Goal: Transaction & Acquisition: Purchase product/service

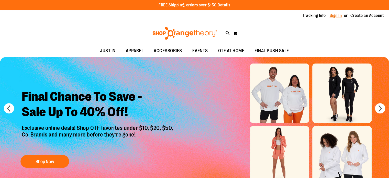
type input "**********"
click at [334, 15] on link "Sign In" at bounding box center [336, 16] width 12 height 6
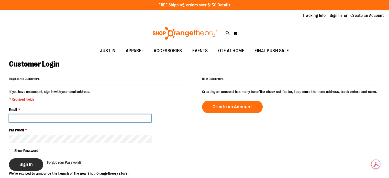
type input "**********"
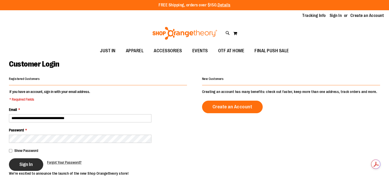
type input "**********"
click at [29, 162] on span "Sign In" at bounding box center [25, 164] width 13 height 6
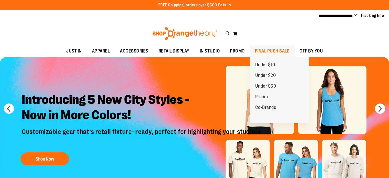
type input "**********"
click at [267, 49] on span "FINAL PUSH SALE" at bounding box center [272, 51] width 35 height 12
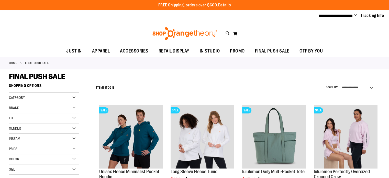
type input "**********"
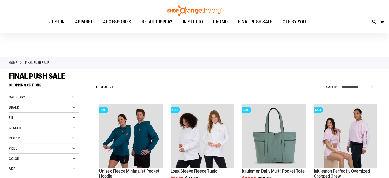
scroll to position [9, 0]
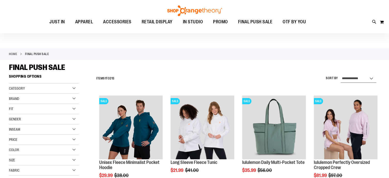
click at [366, 77] on select "**********" at bounding box center [359, 78] width 36 height 8
select select "*********"
click at [341, 74] on select "**********" at bounding box center [359, 78] width 36 height 8
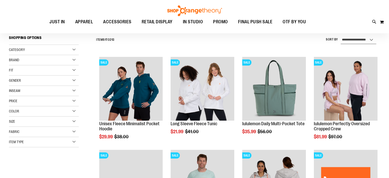
scroll to position [48, 0]
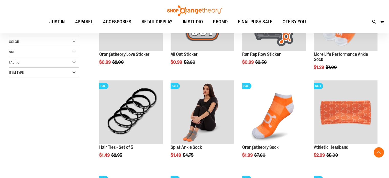
scroll to position [117, 0]
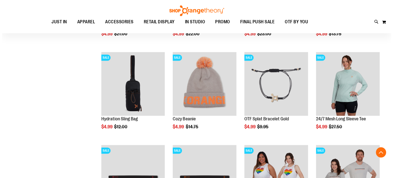
scroll to position [423, 0]
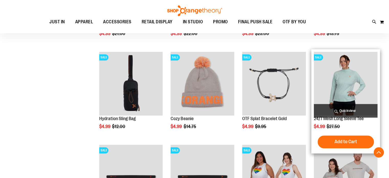
click at [346, 108] on span "Quickview" at bounding box center [346, 111] width 64 height 14
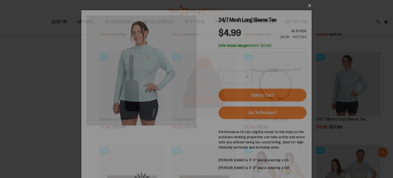
scroll to position [0, 0]
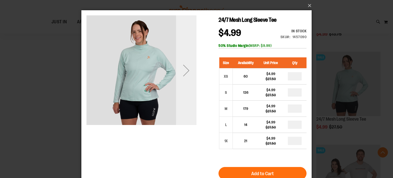
click at [191, 66] on div "Next" at bounding box center [186, 70] width 20 height 20
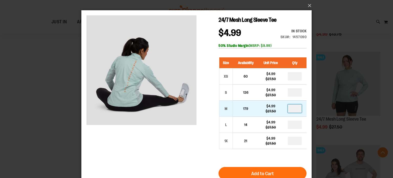
click at [296, 111] on input "number" at bounding box center [295, 108] width 14 height 8
type input "*"
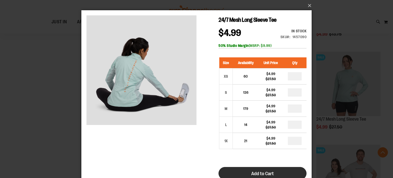
click at [260, 169] on button "Add to Cart" at bounding box center [262, 173] width 88 height 13
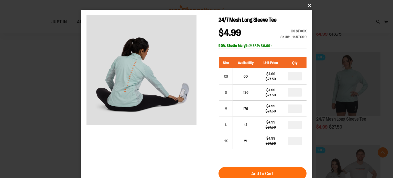
click at [308, 6] on button "×" at bounding box center [198, 5] width 230 height 11
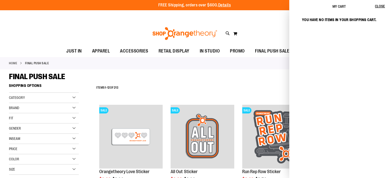
scroll to position [525, 0]
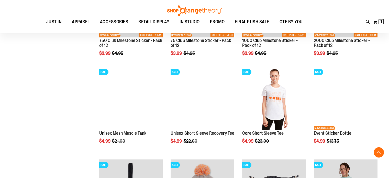
scroll to position [313, 0]
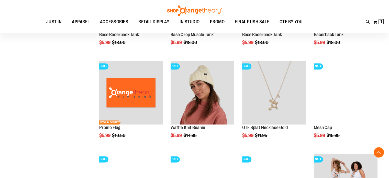
scroll to position [760, 0]
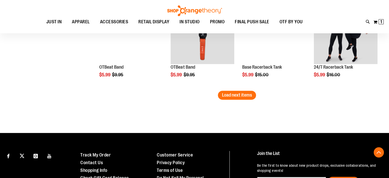
scroll to position [847, 0]
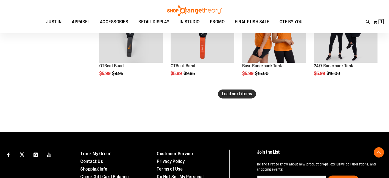
click at [221, 92] on button "Load next items" at bounding box center [237, 93] width 38 height 9
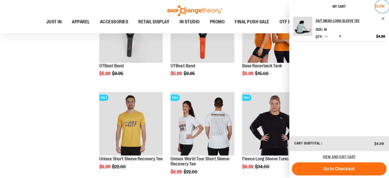
click at [380, 6] on span "Close" at bounding box center [380, 6] width 10 height 4
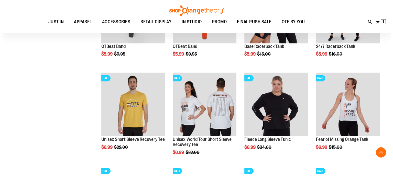
scroll to position [868, 0]
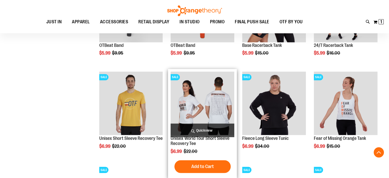
click at [199, 129] on span "Quickview" at bounding box center [203, 130] width 64 height 14
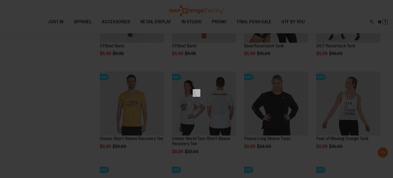
scroll to position [0, 0]
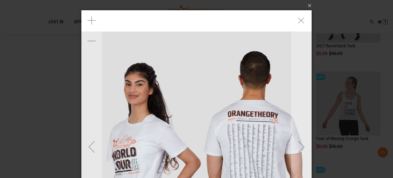
click at [168, 75] on img "carousel" at bounding box center [196, 146] width 230 height 230
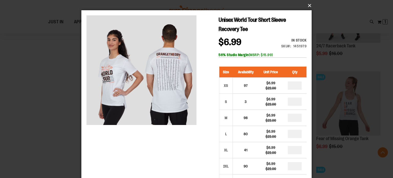
click at [309, 6] on button "×" at bounding box center [198, 5] width 230 height 11
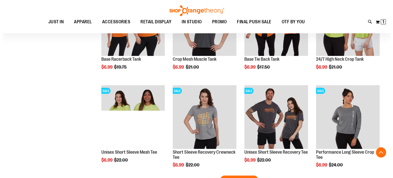
scroll to position [1039, 0]
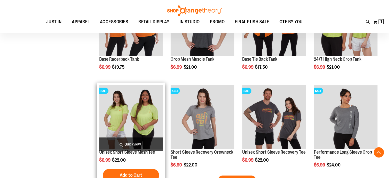
click at [131, 142] on span "Quickview" at bounding box center [131, 144] width 64 height 14
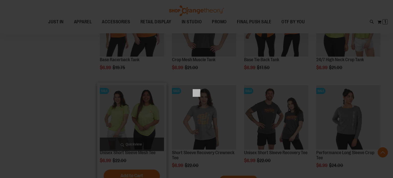
scroll to position [0, 0]
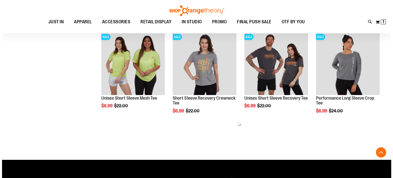
scroll to position [268, 0]
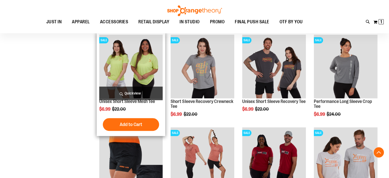
type input "**********"
click at [123, 92] on span "Quickview" at bounding box center [131, 93] width 64 height 14
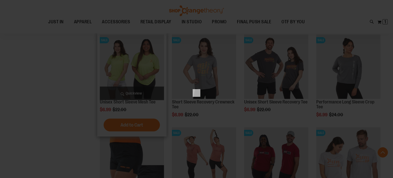
scroll to position [0, 0]
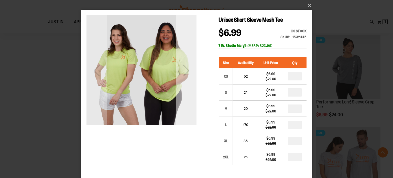
click at [187, 75] on div "Next" at bounding box center [186, 70] width 20 height 20
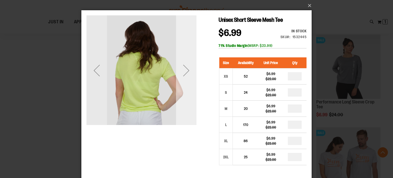
click at [187, 75] on div "Next" at bounding box center [186, 70] width 20 height 20
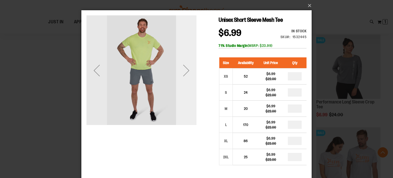
click at [184, 73] on div "Next" at bounding box center [186, 70] width 20 height 20
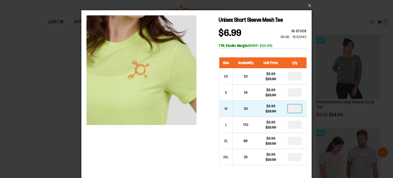
click at [292, 110] on input "number" at bounding box center [295, 108] width 14 height 8
type input "*"
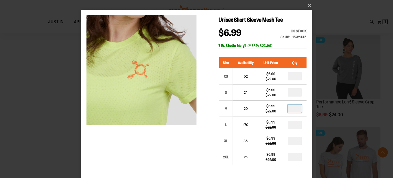
click at [209, 114] on div "Unisex Short Sleeve Mesh Tee $6.99 Regular Price $22.00 In stock Only %1 left S…" at bounding box center [196, 160] width 220 height 291
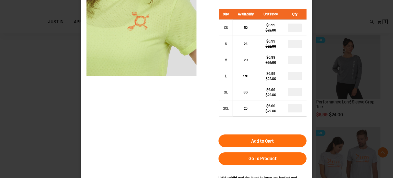
scroll to position [49, 0]
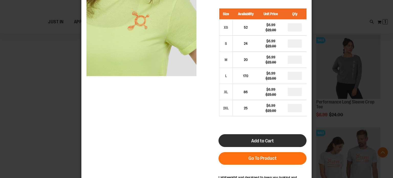
click at [254, 139] on span "Add to Cart" at bounding box center [262, 141] width 23 height 6
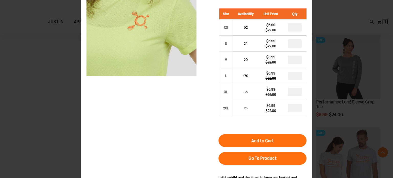
scroll to position [0, 0]
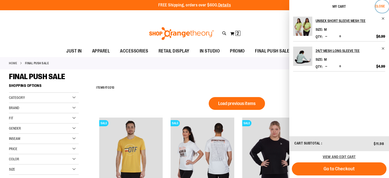
click at [380, 9] on button "Close" at bounding box center [382, 6] width 14 height 13
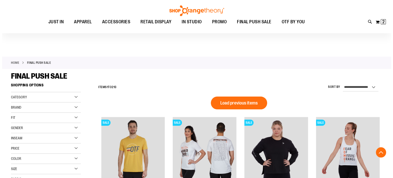
scroll to position [352, 0]
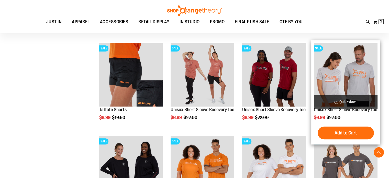
click at [343, 99] on span "Quickview" at bounding box center [346, 102] width 64 height 14
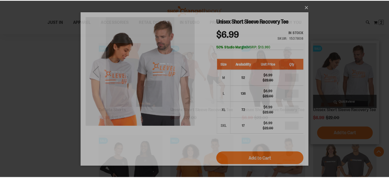
scroll to position [0, 0]
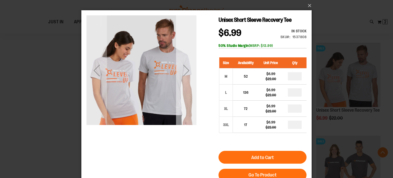
click at [187, 76] on div "Next" at bounding box center [186, 70] width 20 height 20
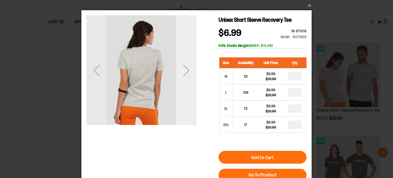
click at [187, 76] on div "Next" at bounding box center [186, 70] width 20 height 20
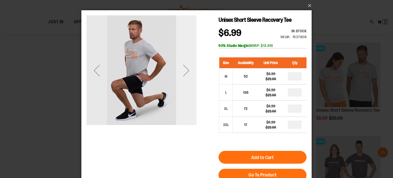
click at [187, 76] on div "Next" at bounding box center [186, 70] width 20 height 20
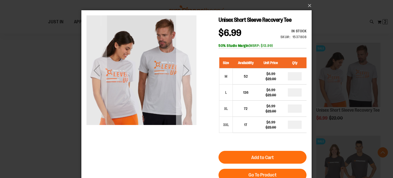
click at [184, 73] on div "Next" at bounding box center [186, 70] width 20 height 20
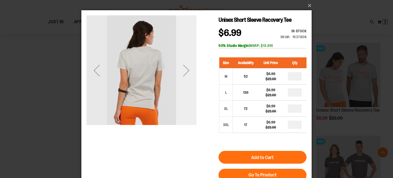
click at [184, 73] on div "Next" at bounding box center [186, 70] width 20 height 20
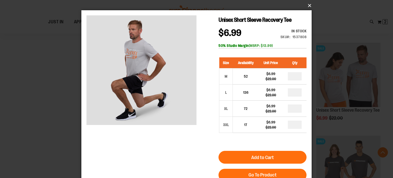
click at [305, 5] on button "×" at bounding box center [198, 5] width 230 height 11
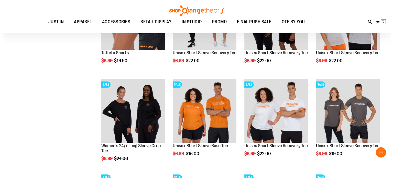
scroll to position [420, 0]
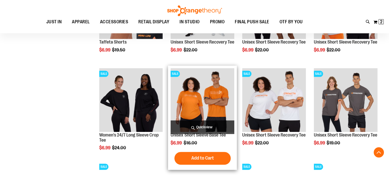
click at [194, 128] on span "Quickview" at bounding box center [203, 127] width 64 height 14
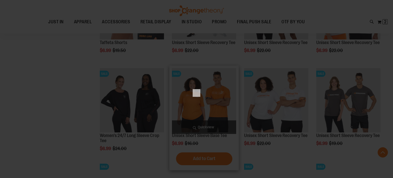
scroll to position [0, 0]
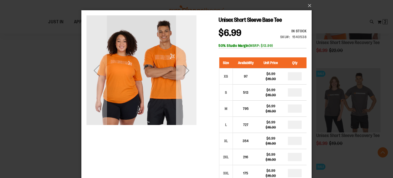
click at [190, 74] on div "Next" at bounding box center [186, 70] width 20 height 20
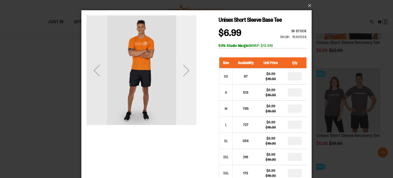
click at [190, 74] on div "Next" at bounding box center [186, 70] width 20 height 20
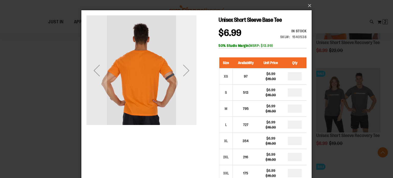
click at [190, 74] on div "Next" at bounding box center [186, 70] width 20 height 20
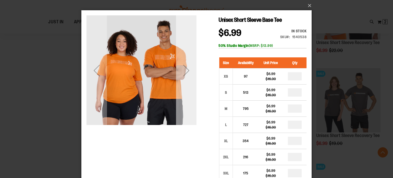
click at [190, 74] on div "Next" at bounding box center [186, 70] width 20 height 20
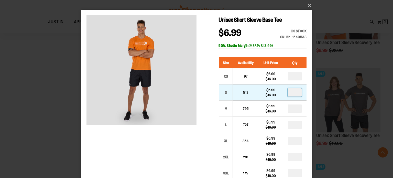
click at [296, 92] on input "number" at bounding box center [295, 92] width 14 height 8
type input "*"
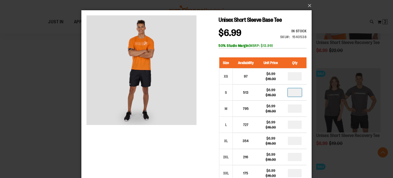
click at [209, 117] on div "Unisex Short Sleeve Base Tee $6.99 Regular Price $16.00 In stock Only %1 left S…" at bounding box center [196, 142] width 220 height 254
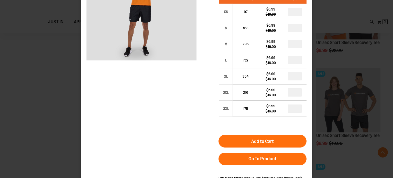
scroll to position [66, 0]
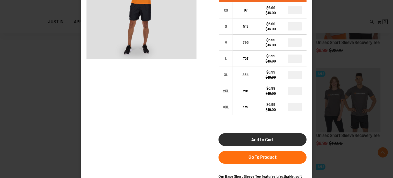
click at [241, 139] on button "Add to Cart" at bounding box center [262, 139] width 88 height 13
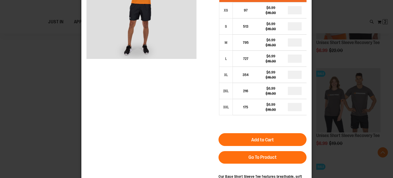
scroll to position [0, 0]
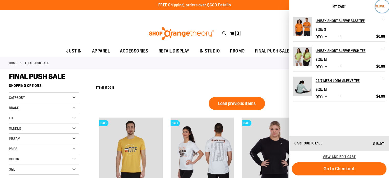
click at [381, 6] on span "Close" at bounding box center [380, 6] width 10 height 4
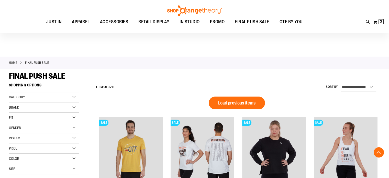
scroll to position [538, 0]
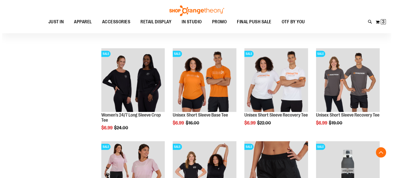
scroll to position [441, 0]
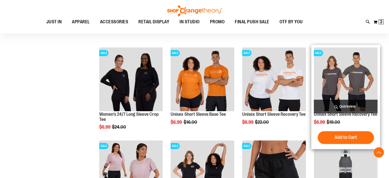
click at [333, 107] on span "Quickview" at bounding box center [346, 106] width 64 height 14
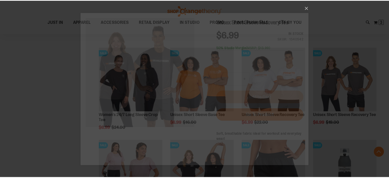
scroll to position [0, 0]
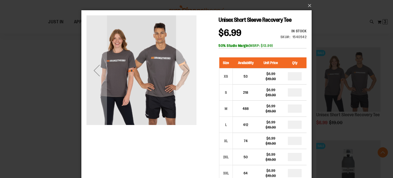
click at [185, 74] on div "Next" at bounding box center [186, 70] width 20 height 20
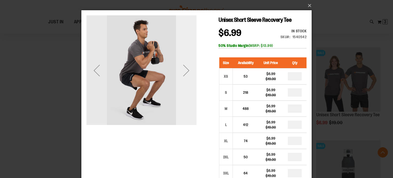
click at [185, 74] on div "Next" at bounding box center [186, 70] width 20 height 20
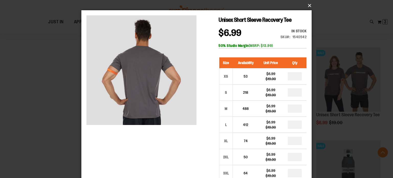
click at [307, 4] on button "×" at bounding box center [198, 5] width 230 height 11
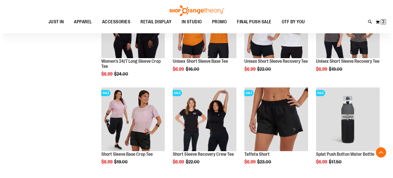
scroll to position [506, 0]
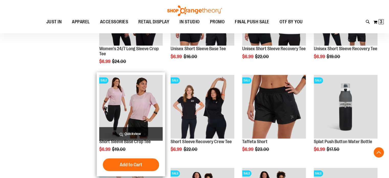
click at [128, 132] on span "Quickview" at bounding box center [131, 134] width 64 height 14
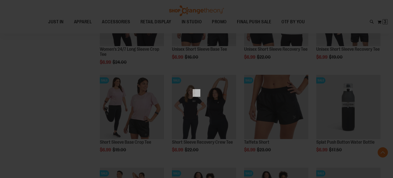
scroll to position [0, 0]
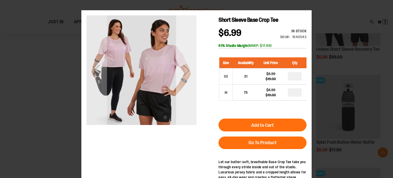
click at [192, 84] on div "Next" at bounding box center [186, 70] width 20 height 110
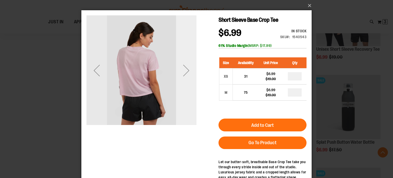
click at [192, 84] on div "Next" at bounding box center [186, 70] width 20 height 110
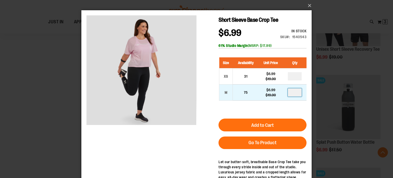
click at [293, 93] on input "number" at bounding box center [295, 92] width 14 height 8
type input "*"
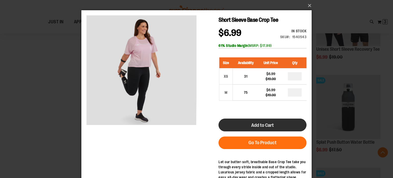
click at [265, 126] on span "Add to Cart" at bounding box center [262, 125] width 23 height 6
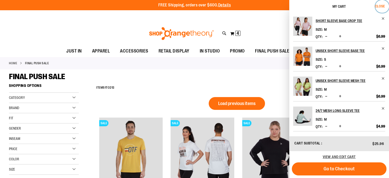
click at [376, 6] on span "Close" at bounding box center [380, 6] width 10 height 4
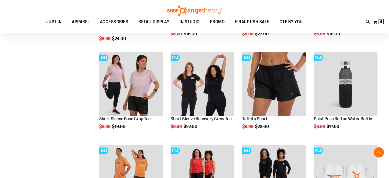
scroll to position [528, 0]
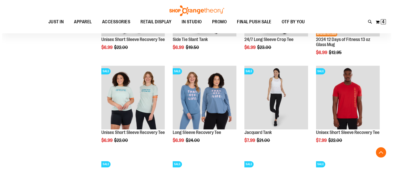
scroll to position [701, 0]
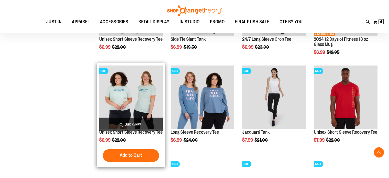
click at [124, 124] on span "Quickview" at bounding box center [131, 124] width 64 height 14
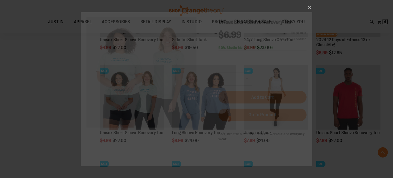
scroll to position [0, 0]
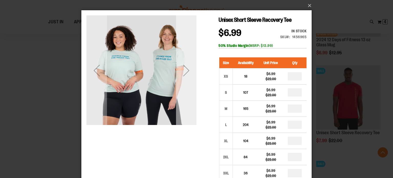
click at [182, 79] on div "Next" at bounding box center [186, 70] width 20 height 20
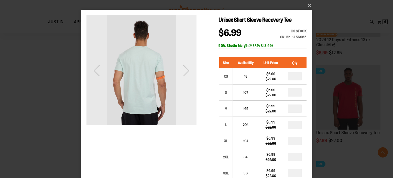
click at [182, 79] on div "Next" at bounding box center [186, 70] width 20 height 20
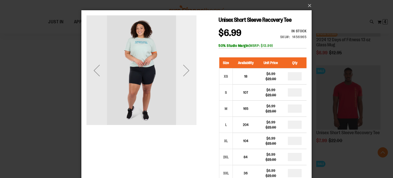
click at [182, 79] on div "Next" at bounding box center [186, 70] width 20 height 20
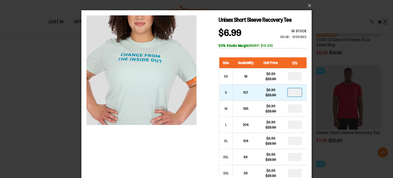
click at [294, 95] on input "number" at bounding box center [295, 92] width 14 height 8
type input "*"
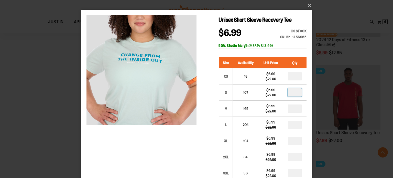
click at [204, 111] on div "Unisex Short Sleeve Recovery Tee $6.99 Regular Price $22.00 In stock Only %1 le…" at bounding box center [196, 142] width 220 height 254
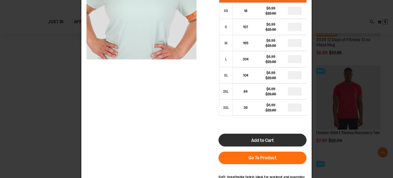
scroll to position [66, 0]
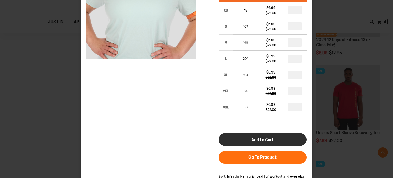
click at [255, 140] on span "Add to Cart" at bounding box center [262, 140] width 23 height 6
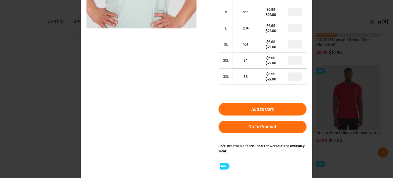
scroll to position [0, 0]
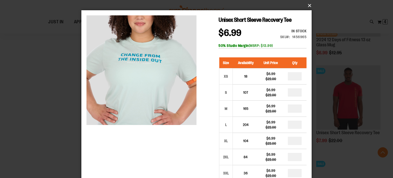
click at [308, 7] on button "×" at bounding box center [198, 5] width 230 height 11
click at [309, 5] on button "×" at bounding box center [198, 5] width 230 height 11
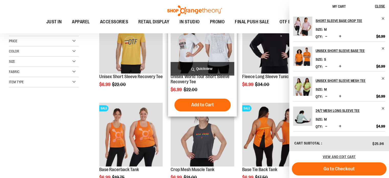
scroll to position [110, 0]
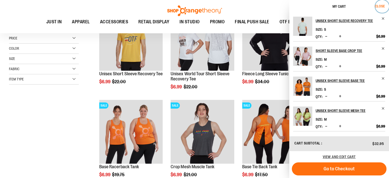
click at [383, 6] on span "Close" at bounding box center [380, 6] width 10 height 4
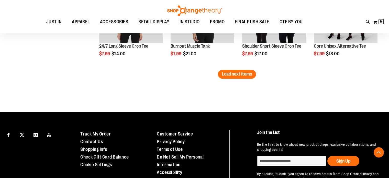
scroll to position [884, 0]
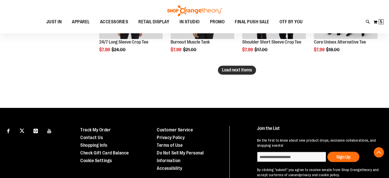
click at [233, 70] on span "Load next items" at bounding box center [237, 69] width 30 height 5
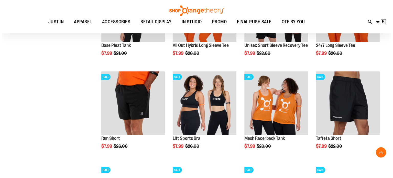
scroll to position [974, 0]
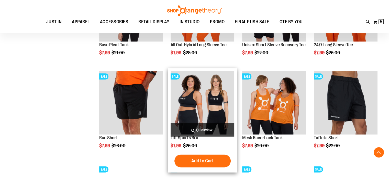
click at [198, 130] on span "Quickview" at bounding box center [203, 130] width 64 height 14
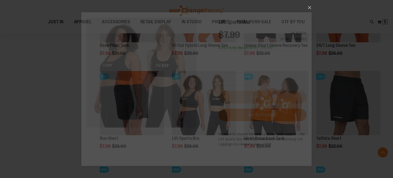
scroll to position [0, 0]
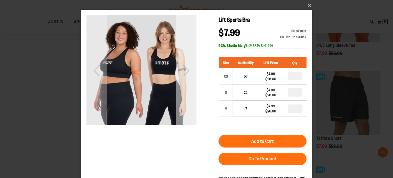
click at [188, 70] on div "Next" at bounding box center [186, 70] width 20 height 20
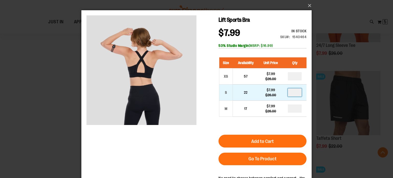
click at [296, 92] on input "number" at bounding box center [295, 92] width 14 height 8
type input "*"
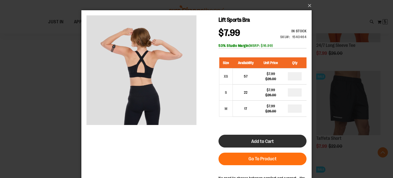
click at [269, 138] on button "Add to Cart" at bounding box center [262, 141] width 88 height 13
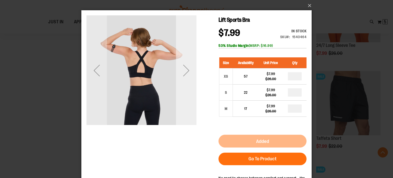
click at [183, 75] on div "Next" at bounding box center [186, 70] width 20 height 20
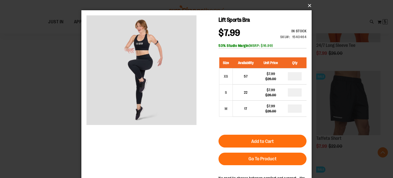
click at [311, 7] on button "×" at bounding box center [198, 5] width 230 height 11
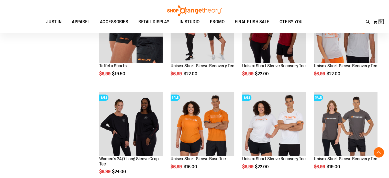
scroll to position [78, 0]
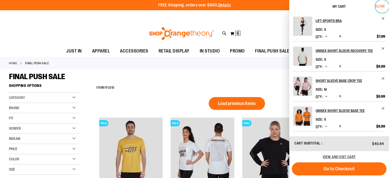
click at [381, 7] on span "Close" at bounding box center [380, 6] width 10 height 4
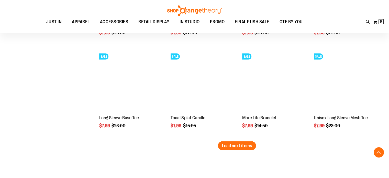
scroll to position [1089, 0]
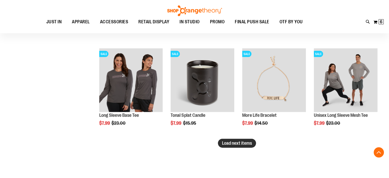
click at [247, 142] on span "Load next items" at bounding box center [237, 142] width 30 height 5
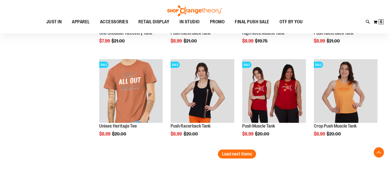
scroll to position [1357, 0]
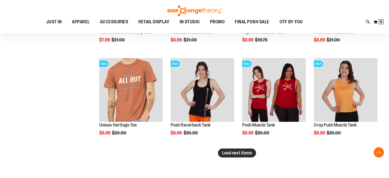
click at [225, 153] on span "Load next items" at bounding box center [237, 152] width 30 height 5
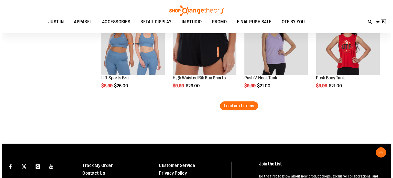
scroll to position [1658, 0]
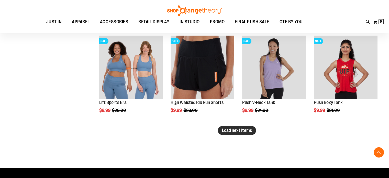
click at [247, 131] on span "Load next items" at bounding box center [237, 130] width 30 height 5
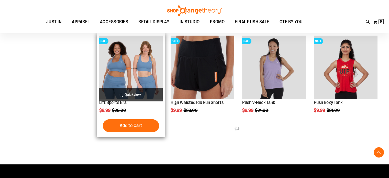
click at [131, 93] on span "Quickview" at bounding box center [131, 95] width 64 height 14
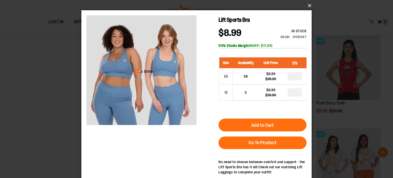
click at [310, 4] on button "×" at bounding box center [198, 5] width 230 height 11
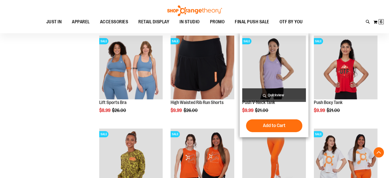
click at [269, 95] on span "Quickview" at bounding box center [274, 95] width 64 height 14
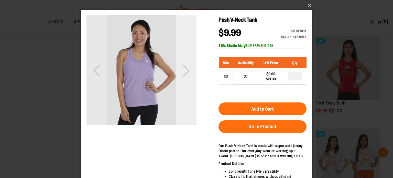
click at [185, 71] on div "Next" at bounding box center [186, 70] width 20 height 20
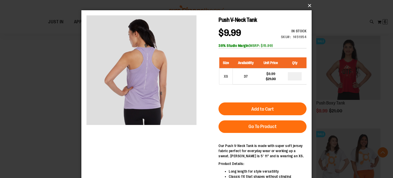
click at [308, 7] on button "×" at bounding box center [198, 5] width 230 height 11
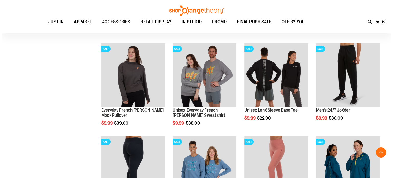
scroll to position [1839, 0]
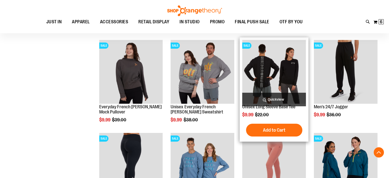
click at [275, 95] on span "Quickview" at bounding box center [274, 100] width 64 height 14
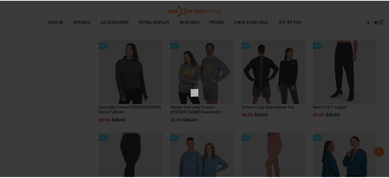
scroll to position [0, 0]
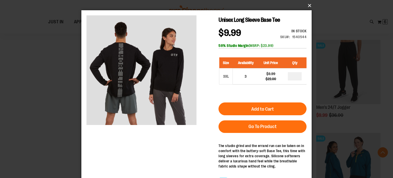
click at [308, 7] on button "×" at bounding box center [198, 5] width 230 height 11
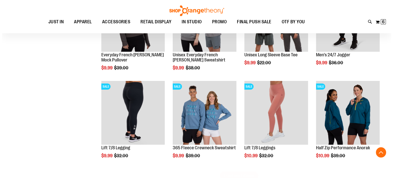
scroll to position [1891, 0]
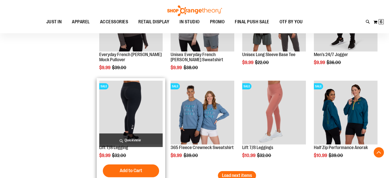
click at [117, 140] on span "Quickview" at bounding box center [131, 140] width 64 height 14
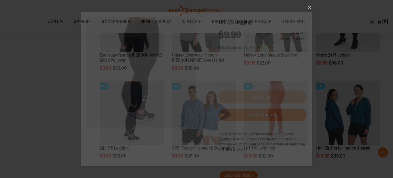
scroll to position [0, 0]
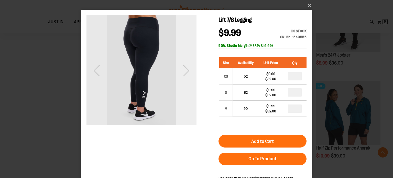
click at [190, 66] on div "Next" at bounding box center [186, 70] width 20 height 20
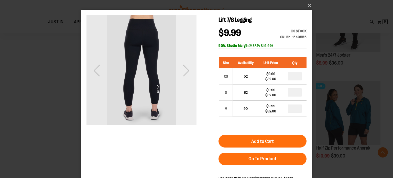
click at [190, 66] on div "Next" at bounding box center [186, 70] width 20 height 20
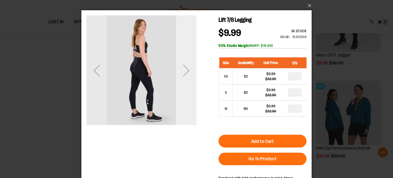
click at [190, 66] on div "Next" at bounding box center [186, 70] width 20 height 20
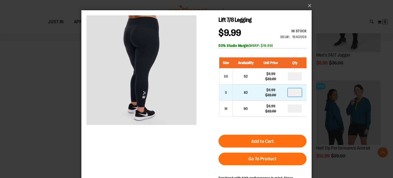
click at [299, 91] on input "number" at bounding box center [295, 92] width 14 height 8
type input "*"
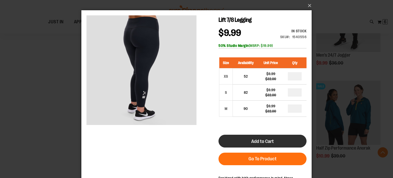
click at [275, 137] on button "Add to Cart" at bounding box center [262, 141] width 88 height 13
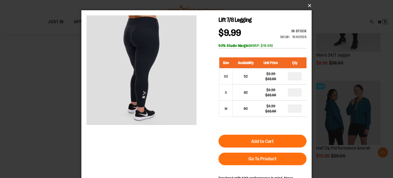
click at [307, 4] on button "×" at bounding box center [198, 5] width 230 height 11
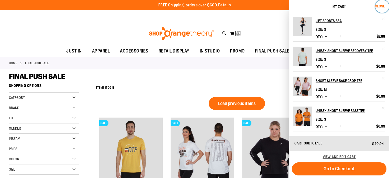
click at [384, 5] on span "Close" at bounding box center [380, 6] width 10 height 4
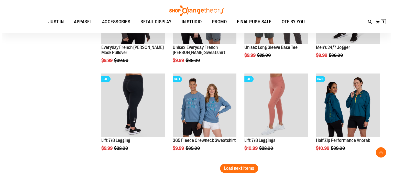
scroll to position [1899, 0]
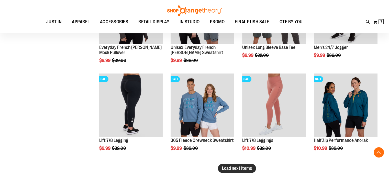
click at [229, 165] on span "Load next items" at bounding box center [237, 167] width 30 height 5
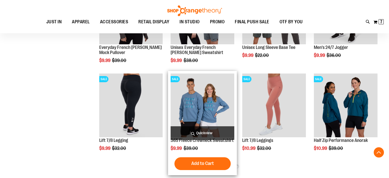
click at [199, 123] on img "product" at bounding box center [203, 105] width 64 height 64
click at [202, 130] on span "Quickview" at bounding box center [203, 133] width 64 height 14
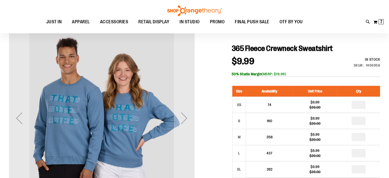
scroll to position [65, 0]
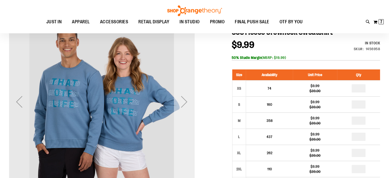
type input "**********"
click at [183, 111] on div "Next" at bounding box center [184, 101] width 20 height 20
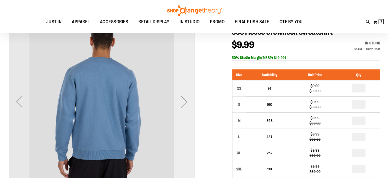
click at [183, 111] on div "Next" at bounding box center [184, 101] width 20 height 20
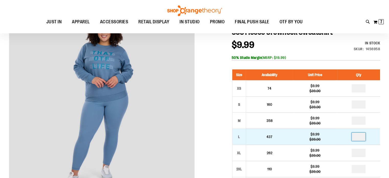
click at [361, 139] on input "number" at bounding box center [359, 136] width 14 height 8
type input "*"
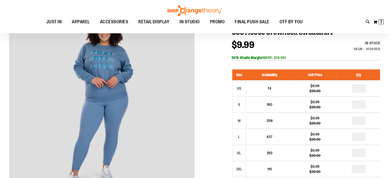
click at [214, 105] on div at bounding box center [194, 174] width 371 height 331
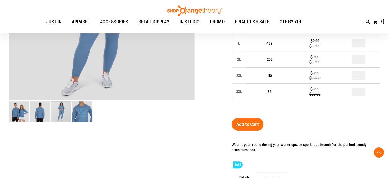
scroll to position [157, 0]
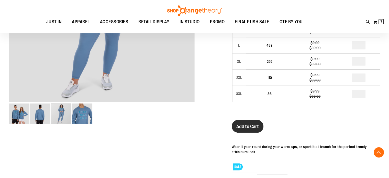
click at [247, 127] on span "Add to Cart" at bounding box center [247, 127] width 23 height 6
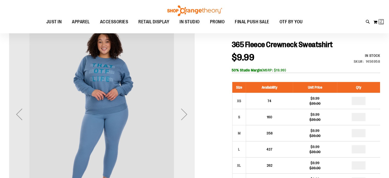
scroll to position [53, 0]
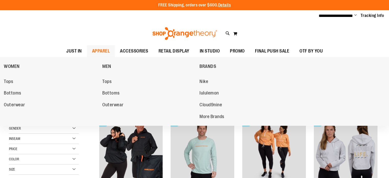
scroll to position [354, 0]
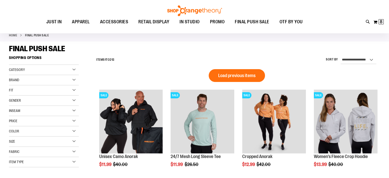
scroll to position [27, 0]
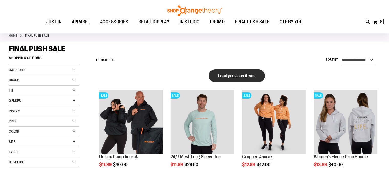
type input "**********"
click at [234, 73] on span "Load previous items" at bounding box center [236, 75] width 37 height 5
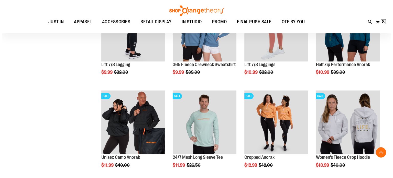
scroll to position [305, 0]
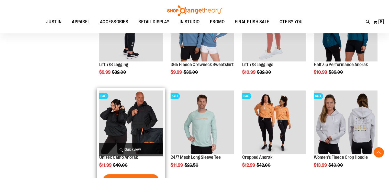
click at [133, 147] on span "Quickview" at bounding box center [131, 149] width 64 height 14
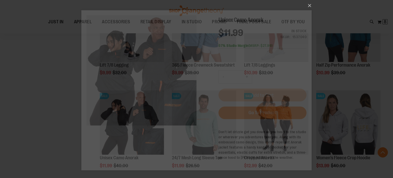
scroll to position [0, 0]
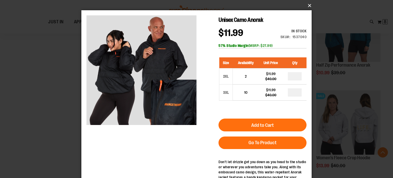
click at [308, 5] on button "×" at bounding box center [198, 5] width 230 height 11
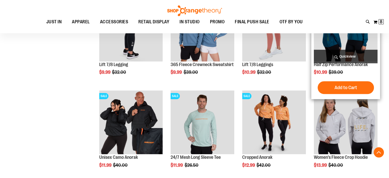
click at [343, 54] on span "Quickview" at bounding box center [346, 57] width 64 height 14
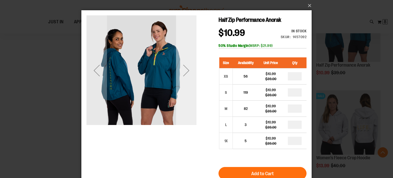
click at [186, 71] on div "Next" at bounding box center [186, 70] width 20 height 20
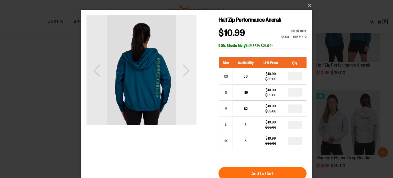
click at [186, 71] on div "Next" at bounding box center [186, 70] width 20 height 20
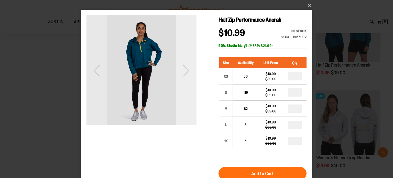
click at [186, 71] on div "Next" at bounding box center [186, 70] width 20 height 20
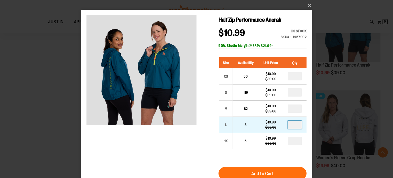
click at [301, 124] on input "number" at bounding box center [295, 124] width 14 height 8
type input "*"
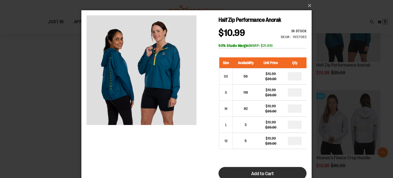
click at [258, 172] on span "Add to Cart" at bounding box center [262, 174] width 23 height 6
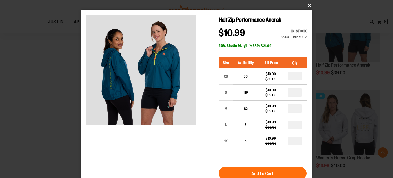
click at [307, 4] on button "×" at bounding box center [198, 5] width 230 height 11
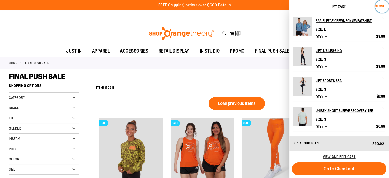
click at [378, 6] on span "Close" at bounding box center [380, 6] width 10 height 4
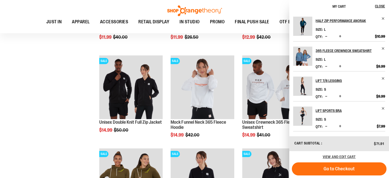
scroll to position [433, 0]
click at [31, 127] on div "**********" at bounding box center [194, 97] width 371 height 899
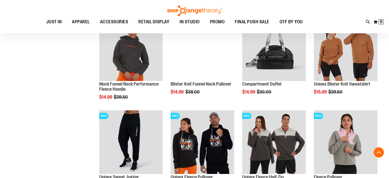
scroll to position [658, 0]
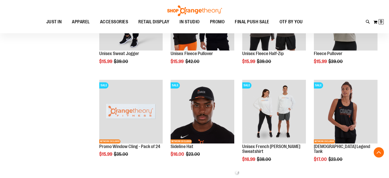
scroll to position [780, 0]
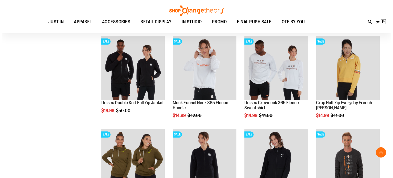
scroll to position [452, 0]
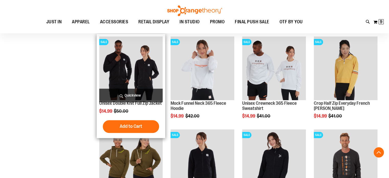
click at [129, 95] on span "Quickview" at bounding box center [131, 95] width 64 height 14
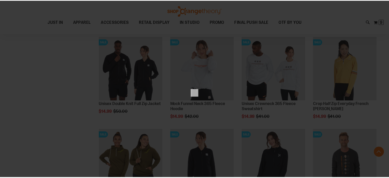
scroll to position [0, 0]
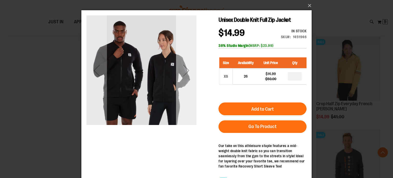
click at [191, 77] on div "Next" at bounding box center [186, 70] width 20 height 20
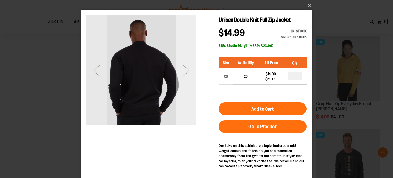
click at [191, 77] on div "Next" at bounding box center [186, 70] width 20 height 20
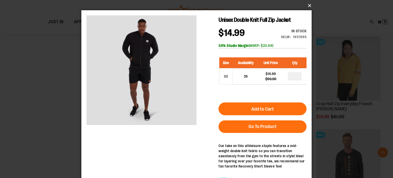
click at [309, 5] on button "×" at bounding box center [198, 5] width 230 height 11
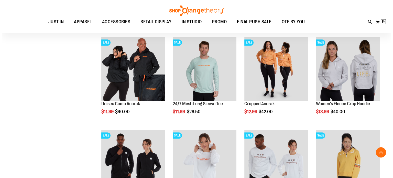
scroll to position [353, 0]
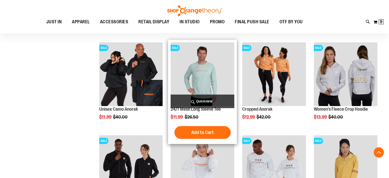
click at [208, 101] on span "Quickview" at bounding box center [203, 101] width 64 height 14
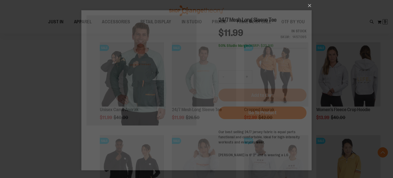
scroll to position [0, 0]
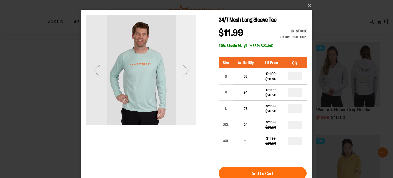
click at [193, 73] on div "Next" at bounding box center [186, 70] width 20 height 20
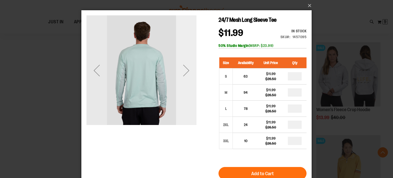
click at [193, 73] on div "Next" at bounding box center [186, 70] width 20 height 20
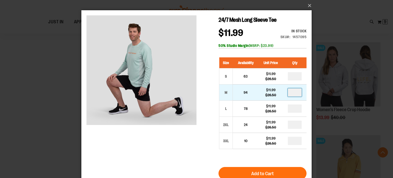
click at [295, 92] on input "number" at bounding box center [295, 92] width 14 height 8
type input "*"
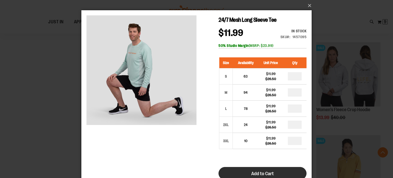
click at [273, 173] on span "Add to Cart" at bounding box center [262, 174] width 23 height 6
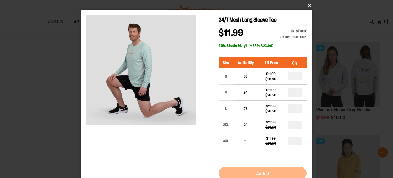
click at [308, 5] on button "×" at bounding box center [198, 5] width 230 height 11
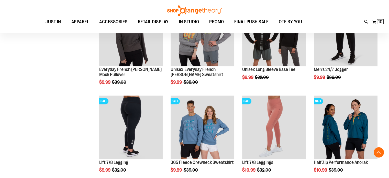
scroll to position [207, 0]
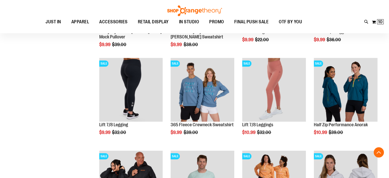
scroll to position [248, 0]
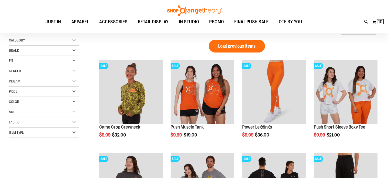
scroll to position [56, 0]
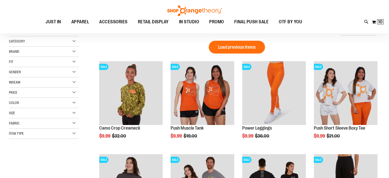
click at [383, 24] on div "My Cart 10 10 items My Cart 10 My Cart Close Recently added item(s) 24/7 Mesh L…" at bounding box center [378, 22] width 12 height 8
click at [381, 21] on span "10" at bounding box center [380, 21] width 5 height 5
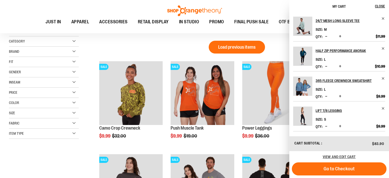
click at [334, 159] on div "View and edit cart" at bounding box center [339, 156] width 100 height 11
click at [333, 158] on span "View and edit cart" at bounding box center [339, 156] width 33 height 4
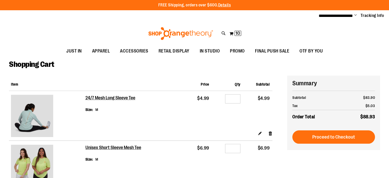
type input "**********"
click at [27, 120] on img at bounding box center [32, 116] width 42 height 42
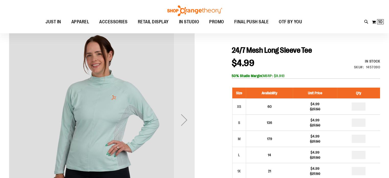
scroll to position [53, 0]
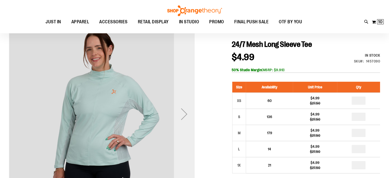
type input "**********"
click at [184, 115] on div "Next" at bounding box center [184, 114] width 20 height 20
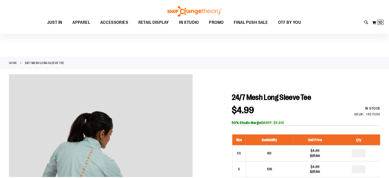
scroll to position [53, 0]
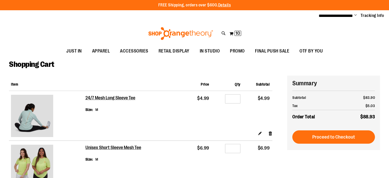
type input "**********"
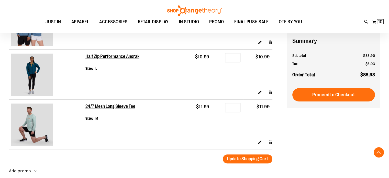
scroll to position [440, 0]
click at [268, 143] on link "Remove item" at bounding box center [270, 141] width 4 height 5
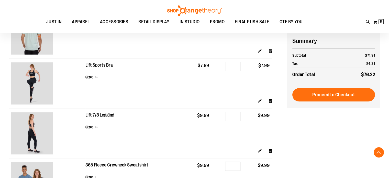
scroll to position [282, 0]
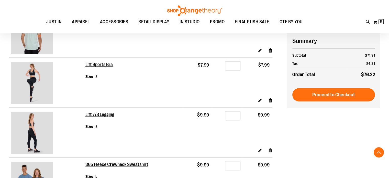
type input "**********"
click at [236, 112] on input "*" at bounding box center [232, 115] width 15 height 9
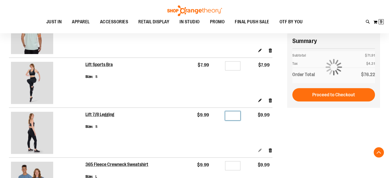
type input "*"
click at [261, 151] on link "Edit" at bounding box center [260, 149] width 4 height 5
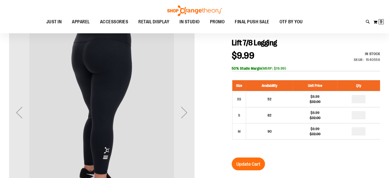
scroll to position [66, 0]
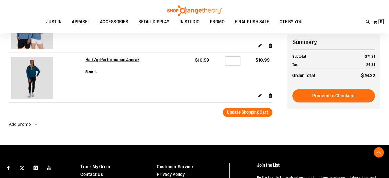
scroll to position [437, 0]
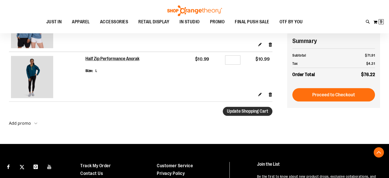
type input "**********"
click at [253, 114] on span "Update Shopping Cart" at bounding box center [247, 110] width 41 height 5
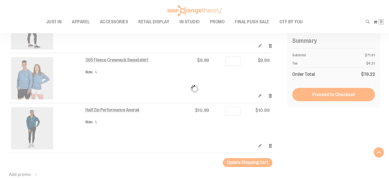
scroll to position [386, 0]
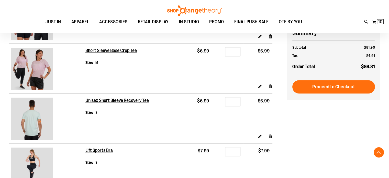
scroll to position [188, 0]
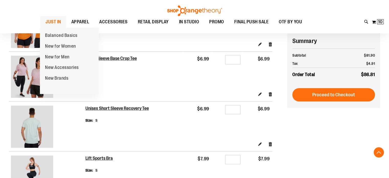
type input "**********"
click at [54, 24] on span "JUST IN" at bounding box center [54, 22] width 16 height 12
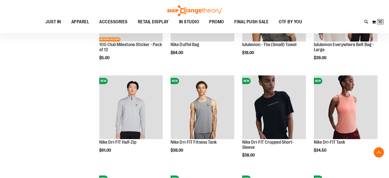
scroll to position [419, 0]
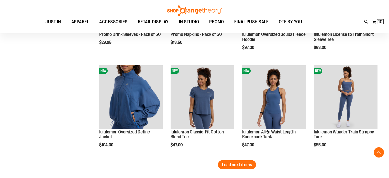
scroll to position [820, 0]
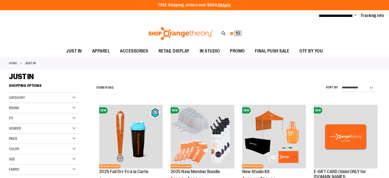
type input "**********"
click at [238, 35] on span "10" at bounding box center [238, 33] width 5 height 5
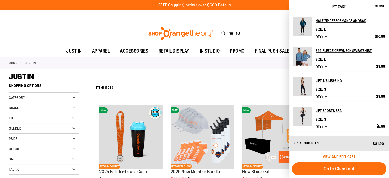
click at [345, 155] on span "View and edit cart" at bounding box center [339, 156] width 33 height 4
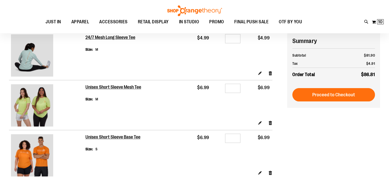
scroll to position [60, 0]
type input "**********"
click at [115, 84] on h2 "Unisex Short Sleeve Mesh Tee" at bounding box center [113, 87] width 56 height 6
click at [270, 123] on link "Remove item" at bounding box center [270, 122] width 4 height 5
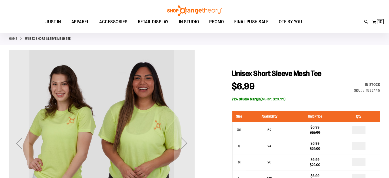
scroll to position [24, 0]
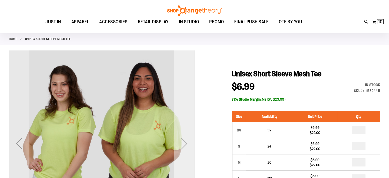
type input "**********"
click at [189, 132] on div "Next" at bounding box center [184, 142] width 20 height 185
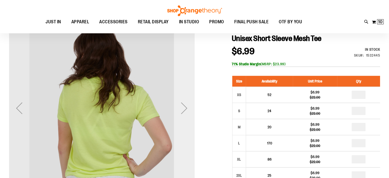
scroll to position [61, 0]
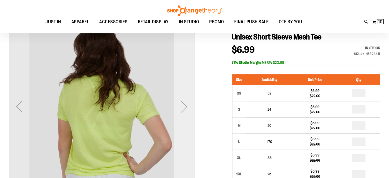
click at [189, 132] on div "Next" at bounding box center [184, 106] width 20 height 185
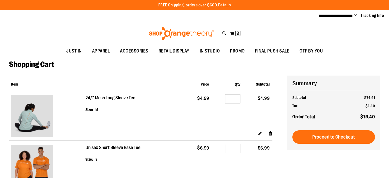
type input "**********"
click at [94, 149] on h2 "Unisex Short Sleeve Base Tee" at bounding box center [112, 148] width 55 height 6
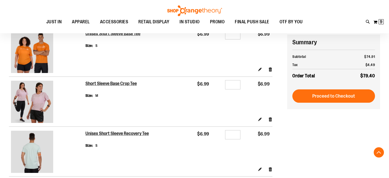
scroll to position [115, 0]
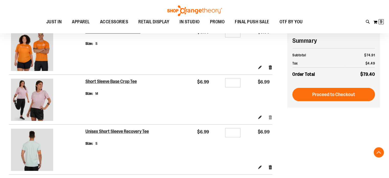
click at [270, 117] on link "Remove item" at bounding box center [270, 116] width 4 height 5
click at [271, 67] on link "Remove item" at bounding box center [270, 66] width 4 height 5
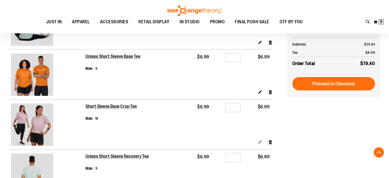
scroll to position [76, 0]
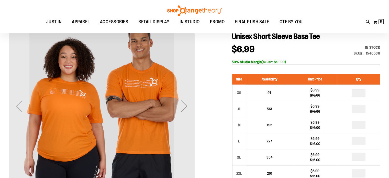
scroll to position [59, 0]
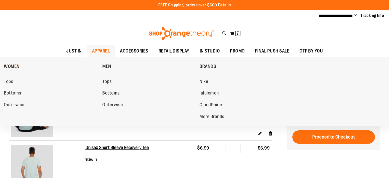
type input "**********"
click at [14, 64] on span "WOMEN" at bounding box center [12, 67] width 16 height 6
click at [7, 80] on span "Tops" at bounding box center [8, 82] width 9 height 6
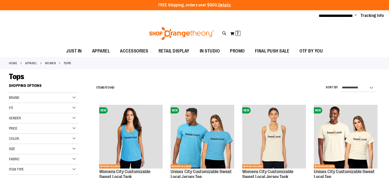
type input "**********"
click at [366, 85] on select "**********" at bounding box center [359, 88] width 36 height 8
select select "*********"
click at [341, 84] on select "**********" at bounding box center [359, 88] width 36 height 8
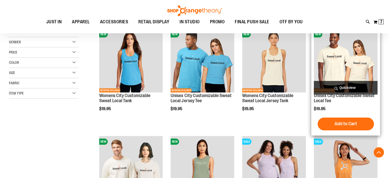
scroll to position [81, 0]
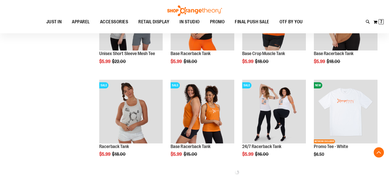
scroll to position [211, 0]
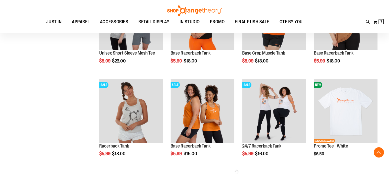
click at [68, 126] on div "**********" at bounding box center [194, 37] width 371 height 335
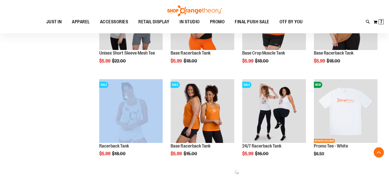
click at [68, 126] on div "**********" at bounding box center [194, 37] width 371 height 335
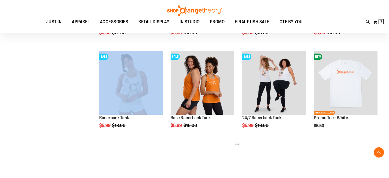
scroll to position [246, 0]
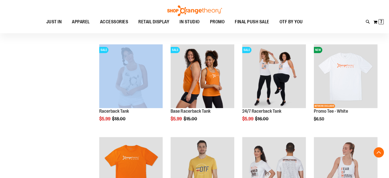
click at [23, 115] on div "**********" at bounding box center [194, 144] width 371 height 618
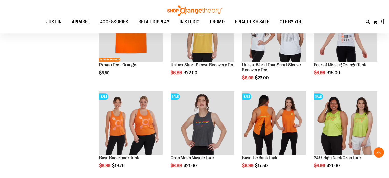
scroll to position [387, 0]
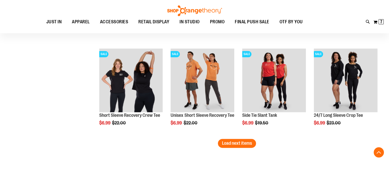
scroll to position [806, 0]
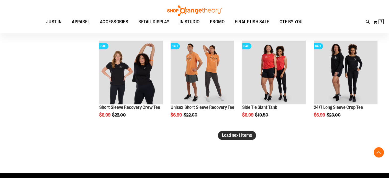
click at [247, 132] on span "Load next items" at bounding box center [237, 134] width 30 height 5
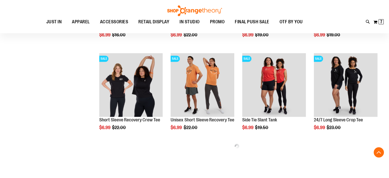
scroll to position [794, 0]
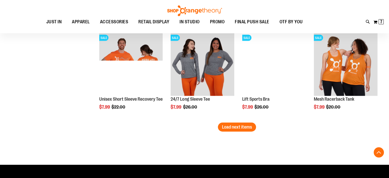
scroll to position [1094, 0]
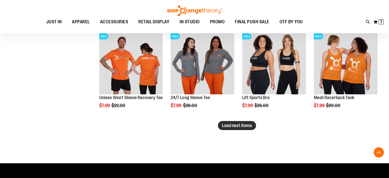
click at [237, 124] on span "Load next items" at bounding box center [237, 125] width 30 height 5
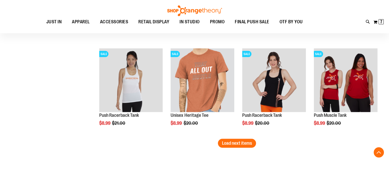
scroll to position [1355, 0]
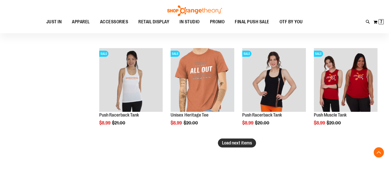
click at [236, 146] on button "Load next items" at bounding box center [237, 142] width 38 height 9
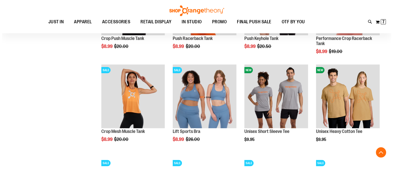
scroll to position [1526, 0]
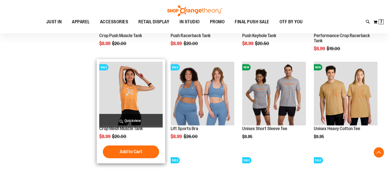
click at [125, 117] on span "Quickview" at bounding box center [131, 121] width 64 height 14
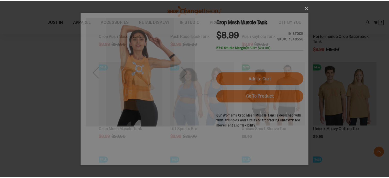
scroll to position [0, 0]
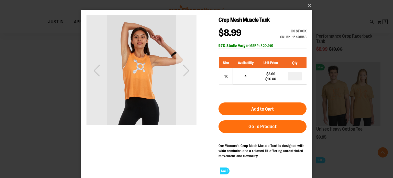
click at [191, 75] on div "Next" at bounding box center [186, 70] width 20 height 20
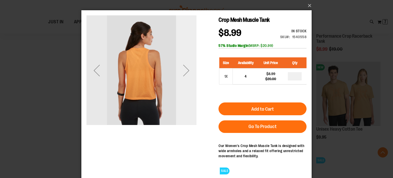
click at [191, 75] on div "Next" at bounding box center [186, 70] width 20 height 20
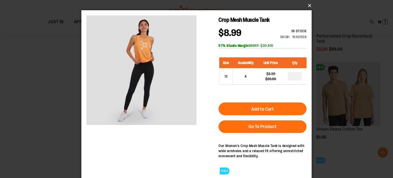
click at [308, 7] on button "×" at bounding box center [198, 5] width 230 height 11
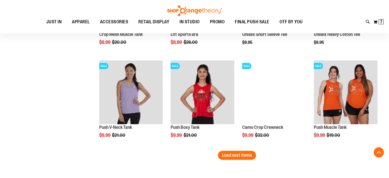
scroll to position [1621, 0]
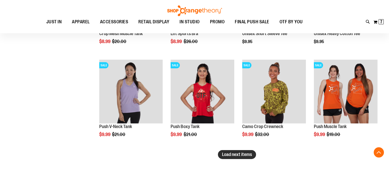
click at [235, 154] on span "Load next items" at bounding box center [237, 154] width 30 height 5
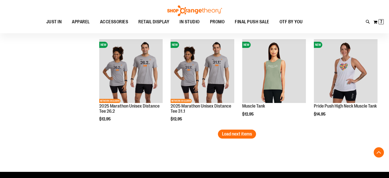
scroll to position [1921, 0]
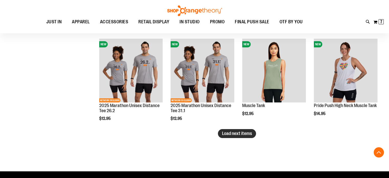
click at [247, 134] on span "Load next items" at bounding box center [237, 133] width 30 height 5
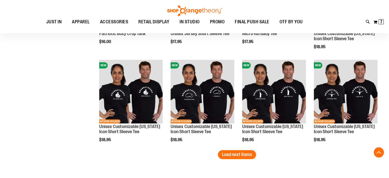
scroll to position [2176, 0]
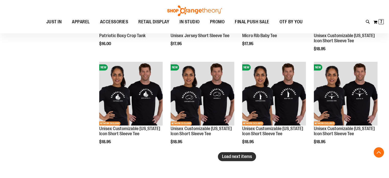
click at [244, 156] on span "Load next items" at bounding box center [237, 156] width 30 height 5
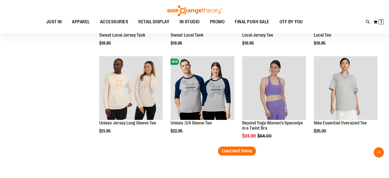
scroll to position [2460, 0]
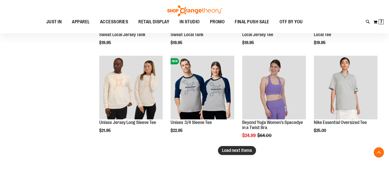
click at [245, 149] on span "Load next items" at bounding box center [237, 150] width 30 height 5
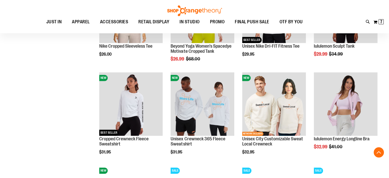
scroll to position [2639, 0]
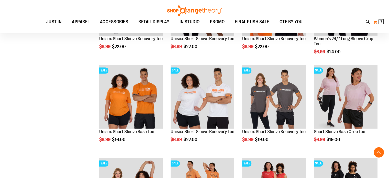
scroll to position [688, 0]
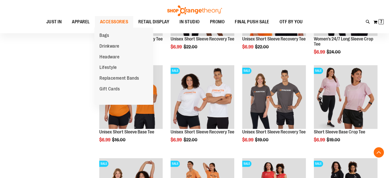
click at [122, 20] on span "ACCESSORIES" at bounding box center [114, 22] width 28 height 12
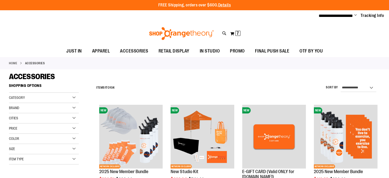
type input "**********"
click at [363, 88] on select "**********" at bounding box center [359, 88] width 36 height 8
select select "*********"
click at [341, 84] on select "**********" at bounding box center [359, 88] width 36 height 8
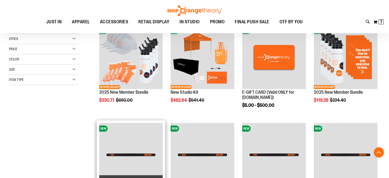
scroll to position [81, 0]
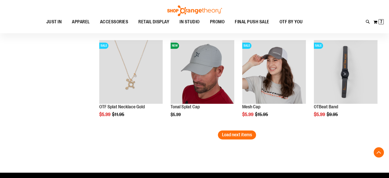
scroll to position [807, 0]
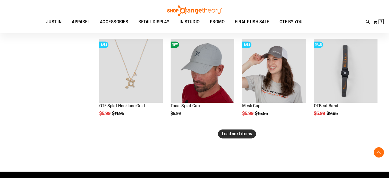
click at [245, 132] on span "Load next items" at bounding box center [237, 133] width 30 height 5
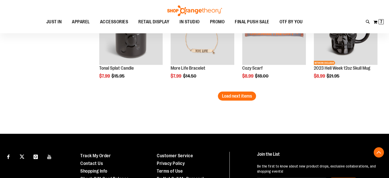
scroll to position [1127, 0]
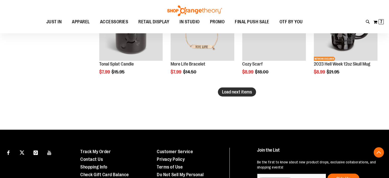
click at [245, 91] on span "Load next items" at bounding box center [237, 91] width 30 height 5
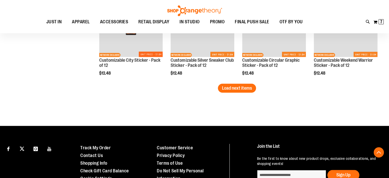
scroll to position [1410, 0]
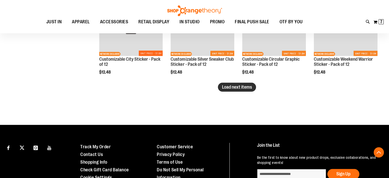
click at [247, 84] on button "Load next items" at bounding box center [237, 87] width 38 height 9
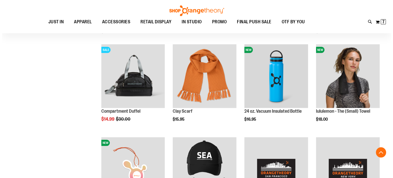
scroll to position [1544, 0]
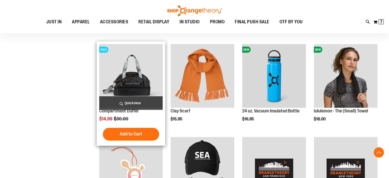
click at [136, 99] on span "Quickview" at bounding box center [131, 103] width 64 height 14
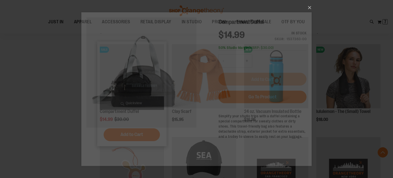
scroll to position [0, 0]
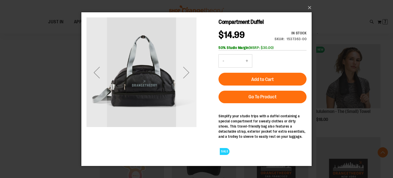
click at [189, 77] on div "Next" at bounding box center [186, 72] width 20 height 20
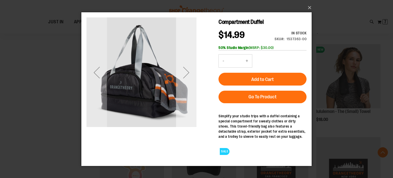
click at [189, 77] on div "Next" at bounding box center [186, 72] width 20 height 20
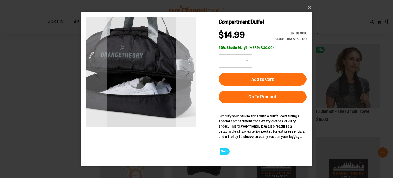
click at [189, 76] on div "Next" at bounding box center [186, 72] width 20 height 20
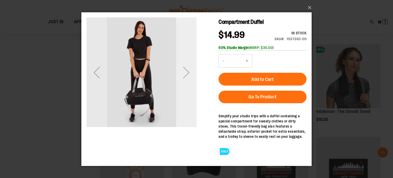
click at [189, 76] on div "Next" at bounding box center [186, 72] width 20 height 20
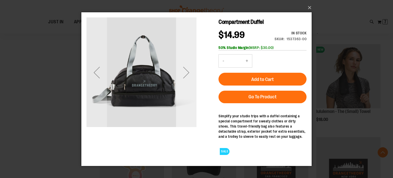
click at [189, 76] on div "Next" at bounding box center [186, 72] width 20 height 20
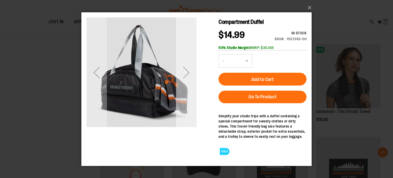
click at [189, 76] on div "Next" at bounding box center [186, 72] width 20 height 20
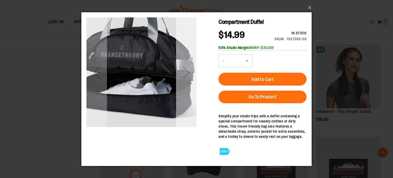
click at [189, 77] on div "Next" at bounding box center [186, 72] width 20 height 20
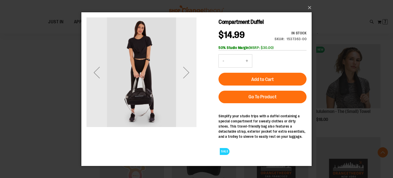
click at [189, 77] on div "Next" at bounding box center [186, 72] width 20 height 20
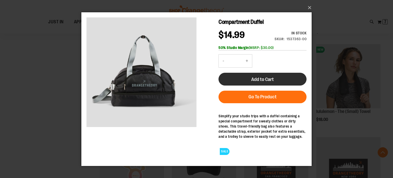
click at [255, 78] on span "Add to Cart" at bounding box center [262, 79] width 23 height 6
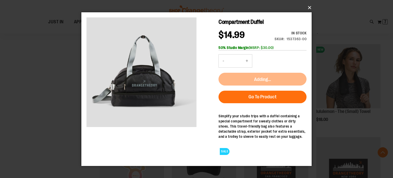
click at [310, 6] on button "×" at bounding box center [198, 7] width 230 height 11
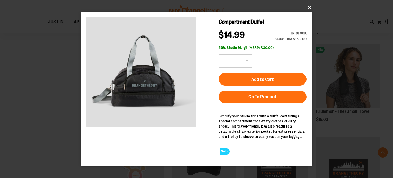
click at [309, 7] on button "×" at bounding box center [198, 7] width 230 height 11
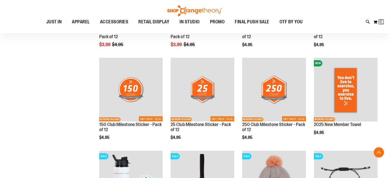
scroll to position [20, 0]
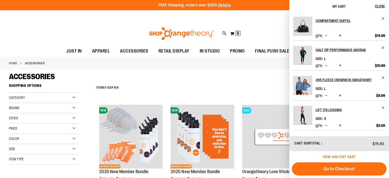
click at [336, 158] on span "View and edit cart" at bounding box center [339, 156] width 33 height 4
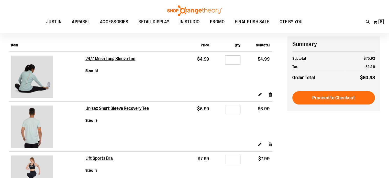
scroll to position [39, 0]
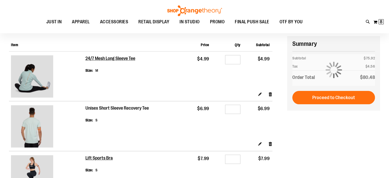
type input "**********"
click at [102, 108] on h2 "Unisex Short Sleeve Recovery Tee" at bounding box center [117, 108] width 64 height 6
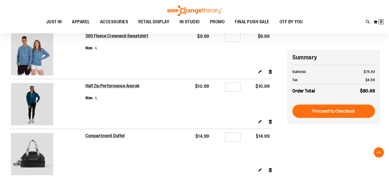
scroll to position [260, 0]
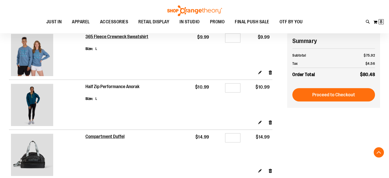
click at [100, 86] on h2 "Half Zip Performance Anorak" at bounding box center [112, 87] width 54 height 6
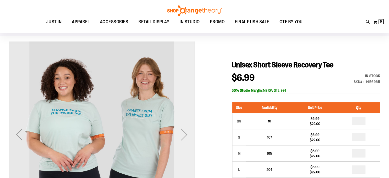
scroll to position [34, 0]
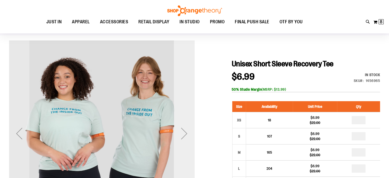
type input "**********"
click at [185, 132] on div "Next" at bounding box center [184, 133] width 20 height 20
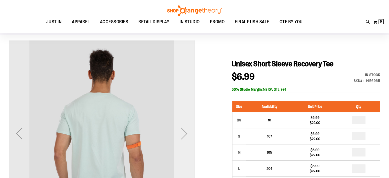
click at [185, 132] on div "Next" at bounding box center [184, 133] width 20 height 20
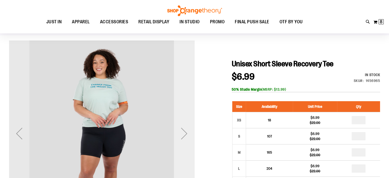
click at [185, 132] on div "Next" at bounding box center [184, 133] width 20 height 20
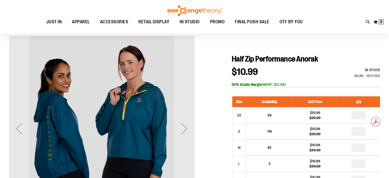
scroll to position [39, 0]
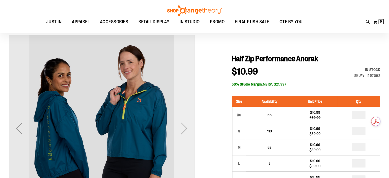
type input "**********"
click at [186, 128] on div "Next" at bounding box center [184, 128] width 20 height 20
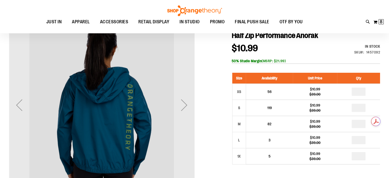
scroll to position [60, 0]
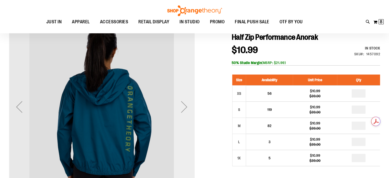
click at [184, 109] on div "Next" at bounding box center [184, 106] width 20 height 20
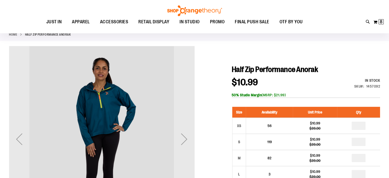
scroll to position [27, 0]
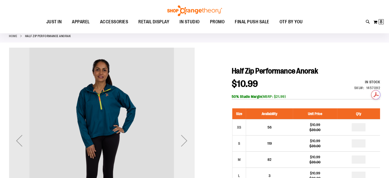
click at [184, 141] on div "Next" at bounding box center [184, 140] width 20 height 20
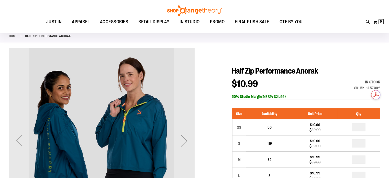
scroll to position [75, 0]
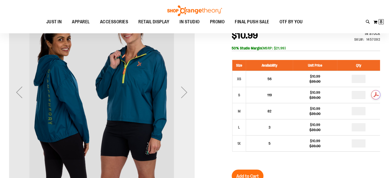
click at [184, 94] on div "Next" at bounding box center [184, 92] width 20 height 20
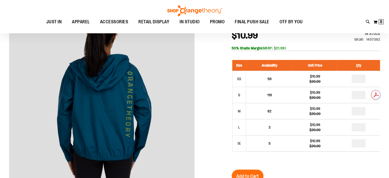
click at [385, 20] on div "Toggle Nav Search Popular Suggestions Advanced Search" at bounding box center [194, 16] width 389 height 33
click at [377, 21] on button "My Cart 8 8 items" at bounding box center [378, 22] width 11 height 8
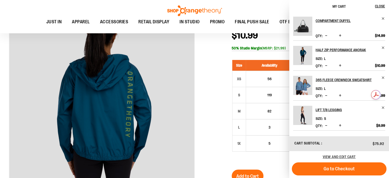
click at [326, 126] on span "Decrease product quantity" at bounding box center [326, 125] width 2 height 5
click at [341, 157] on span "View and edit cart" at bounding box center [339, 156] width 33 height 4
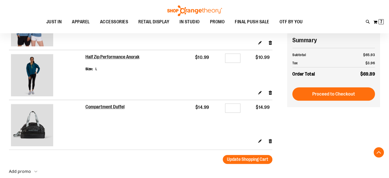
scroll to position [290, 0]
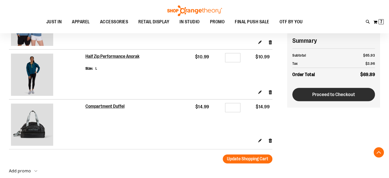
type input "**********"
click at [308, 98] on button "Proceed to Checkout" at bounding box center [333, 94] width 83 height 13
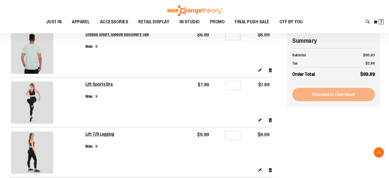
scroll to position [113, 0]
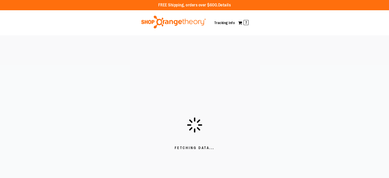
click at [0, 90] on div "Fetching Data..." at bounding box center [194, 133] width 389 height 196
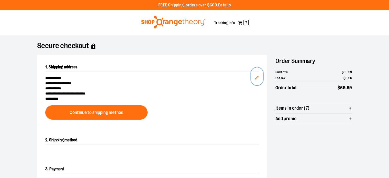
click at [259, 77] on button "Edit" at bounding box center [257, 76] width 12 height 18
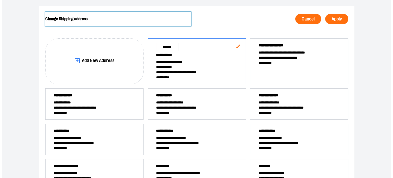
scroll to position [51, 0]
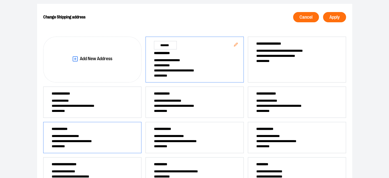
click at [111, 138] on span "**********" at bounding box center [92, 140] width 81 height 5
click at [135, 128] on icon "Edit" at bounding box center [133, 129] width 3 height 3
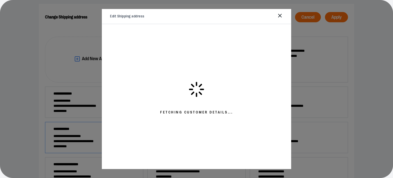
select select "**"
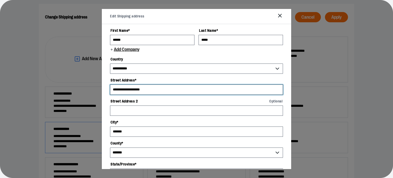
drag, startPoint x: 166, startPoint y: 89, endPoint x: 87, endPoint y: 107, distance: 81.6
click at [87, 107] on div "**********" at bounding box center [196, 102] width 393 height 237
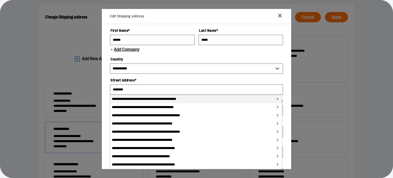
click at [121, 99] on li "**********" at bounding box center [195, 99] width 171 height 8
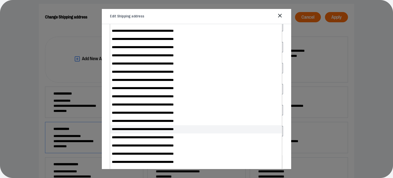
scroll to position [86, 0]
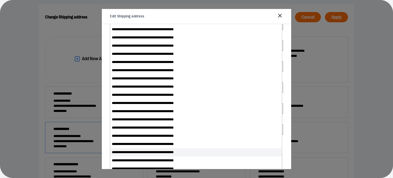
click at [133, 152] on li "**********" at bounding box center [195, 152] width 171 height 8
type input "**********"
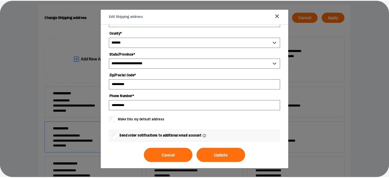
scroll to position [111, 0]
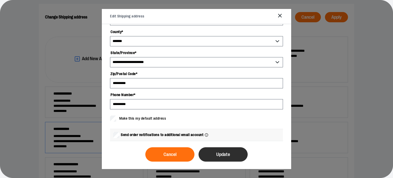
click at [235, 154] on button "Update" at bounding box center [222, 154] width 49 height 14
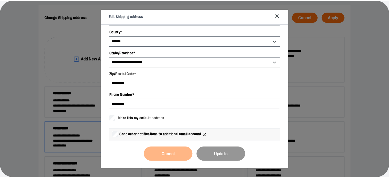
scroll to position [0, 0]
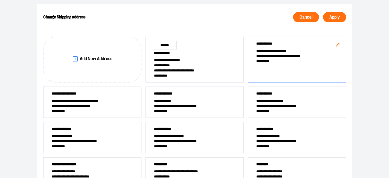
click at [302, 62] on span "**********" at bounding box center [296, 60] width 81 height 5
click at [333, 18] on span "Apply" at bounding box center [334, 17] width 10 height 5
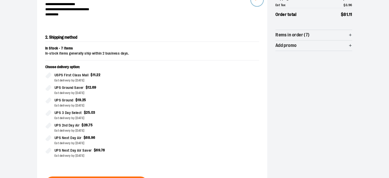
scroll to position [82, 0]
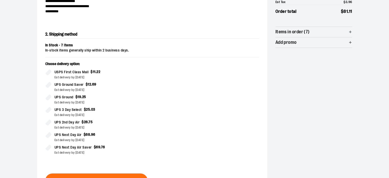
click at [6, 98] on section "**********" at bounding box center [194, 93] width 389 height 280
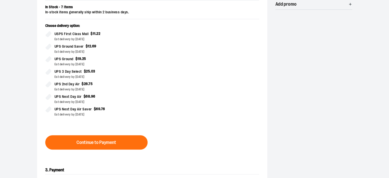
scroll to position [120, 0]
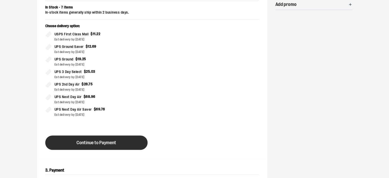
click at [60, 145] on button "Continue to Payment" at bounding box center [96, 142] width 102 height 14
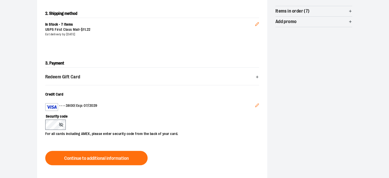
scroll to position [101, 0]
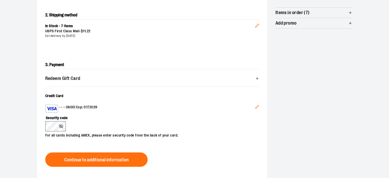
click at [258, 106] on icon "Edit" at bounding box center [257, 107] width 4 height 4
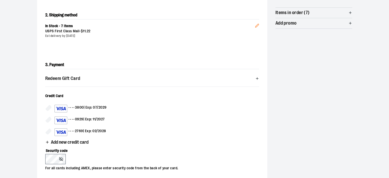
click at [51, 142] on span "Add new credit card" at bounding box center [70, 142] width 38 height 5
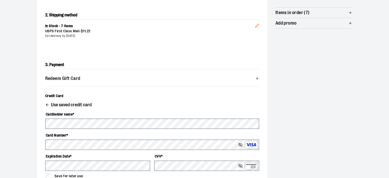
click at [6, 128] on section "**********" at bounding box center [194, 108] width 389 height 349
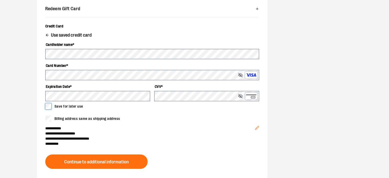
scroll to position [170, 0]
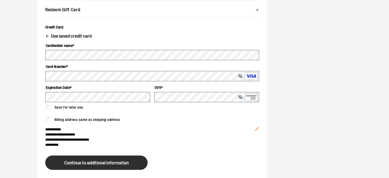
click at [54, 158] on button "Continue to additional information" at bounding box center [96, 162] width 102 height 14
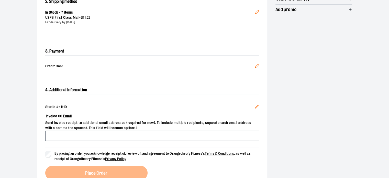
scroll to position [115, 0]
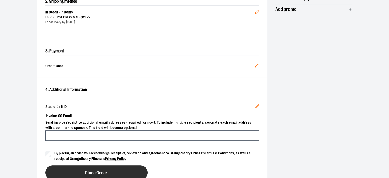
click at [61, 170] on button "Place Order" at bounding box center [96, 172] width 102 height 14
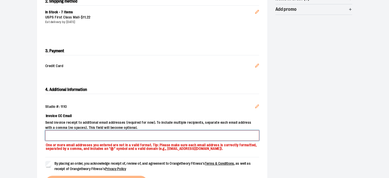
click at [58, 137] on input "Invoice CC Email" at bounding box center [152, 135] width 214 height 10
type input "**********"
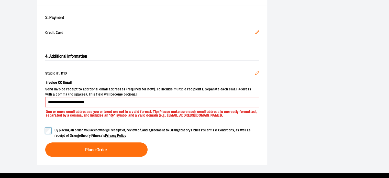
scroll to position [149, 0]
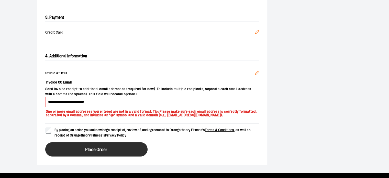
click at [66, 149] on button "Place Order" at bounding box center [96, 149] width 102 height 14
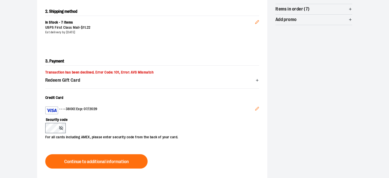
scroll to position [106, 0]
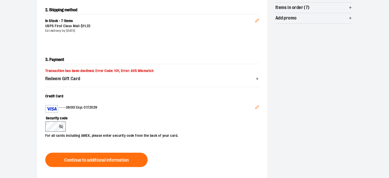
click at [257, 108] on icon "Edit" at bounding box center [257, 107] width 4 height 4
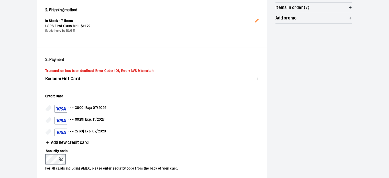
click at [61, 141] on span "Add new credit card" at bounding box center [70, 142] width 38 height 5
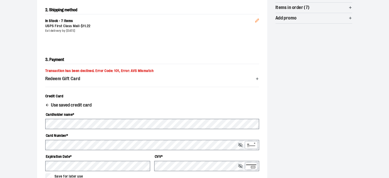
click at [0, 112] on section "**********" at bounding box center [194, 106] width 389 height 355
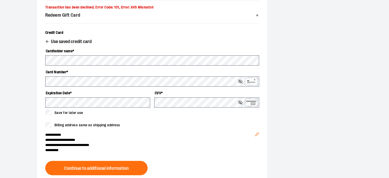
scroll to position [170, 0]
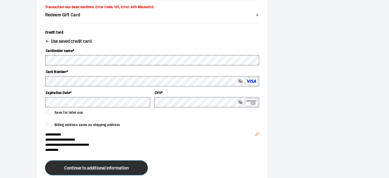
click at [57, 165] on button "Continue to additional information" at bounding box center [96, 167] width 102 height 14
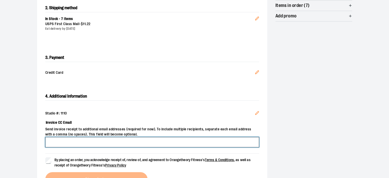
click at [77, 143] on input "Invoice CC Email" at bounding box center [152, 142] width 214 height 10
type input "**********"
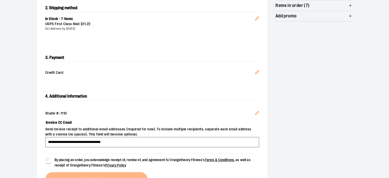
click at [25, 124] on div "**********" at bounding box center [194, 65] width 368 height 276
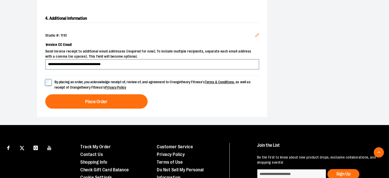
scroll to position [192, 0]
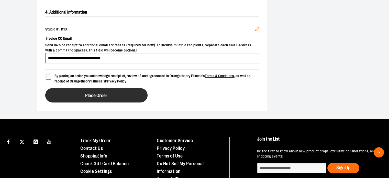
click at [74, 93] on button "Place Order" at bounding box center [96, 95] width 102 height 14
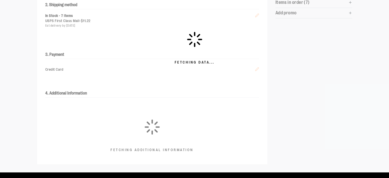
scroll to position [105, 0]
